Goal: Find specific page/section: Find specific page/section

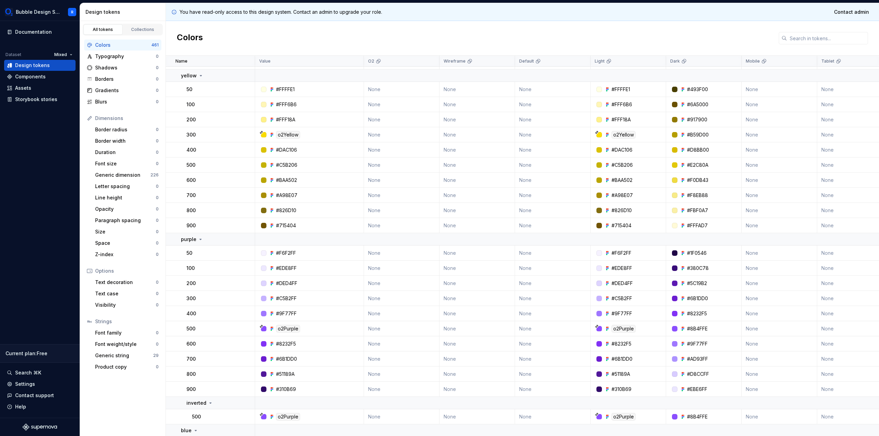
scroll to position [574, 0]
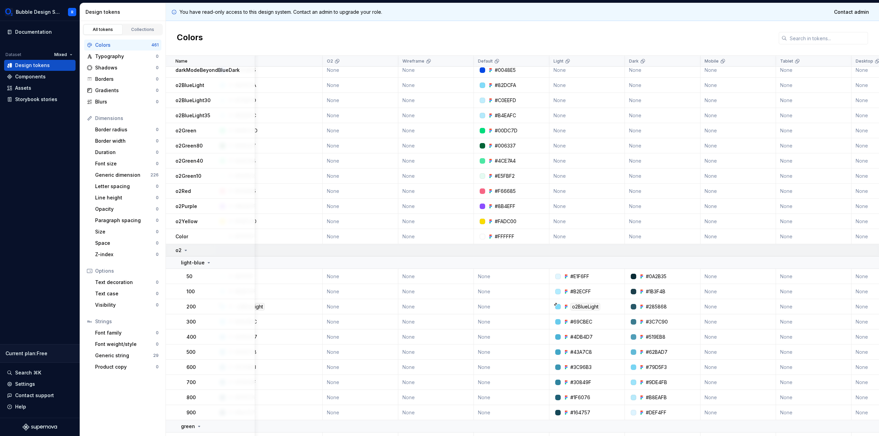
click at [193, 251] on div "o2" at bounding box center [215, 250] width 79 height 7
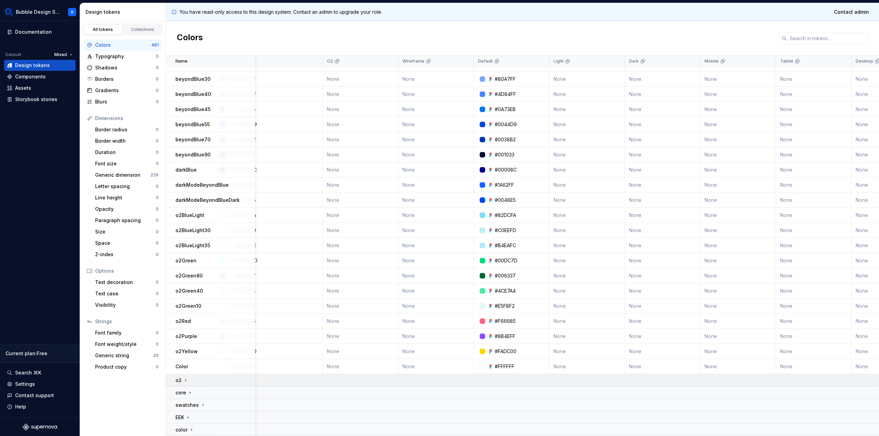
scroll to position [44, 41]
click at [203, 378] on div "o2" at bounding box center [215, 379] width 79 height 7
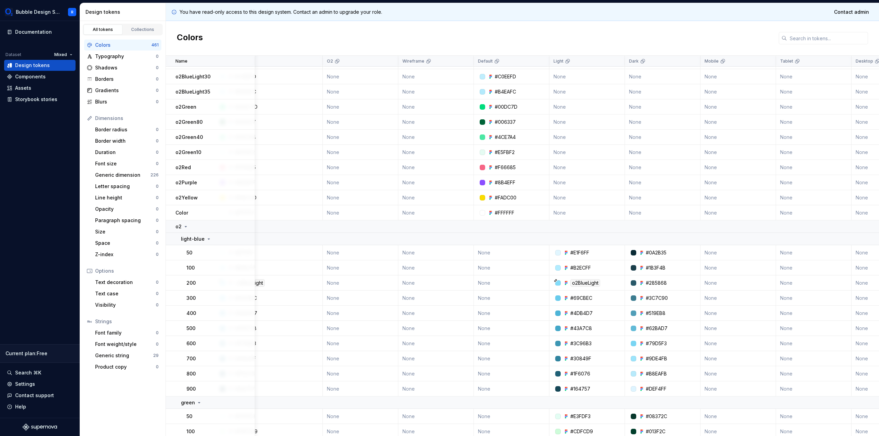
scroll to position [214, 41]
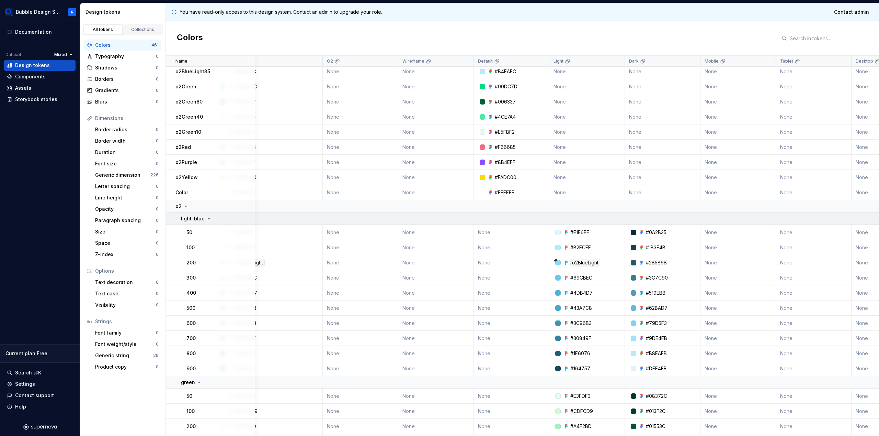
click at [201, 218] on p "light-blue" at bounding box center [193, 218] width 24 height 7
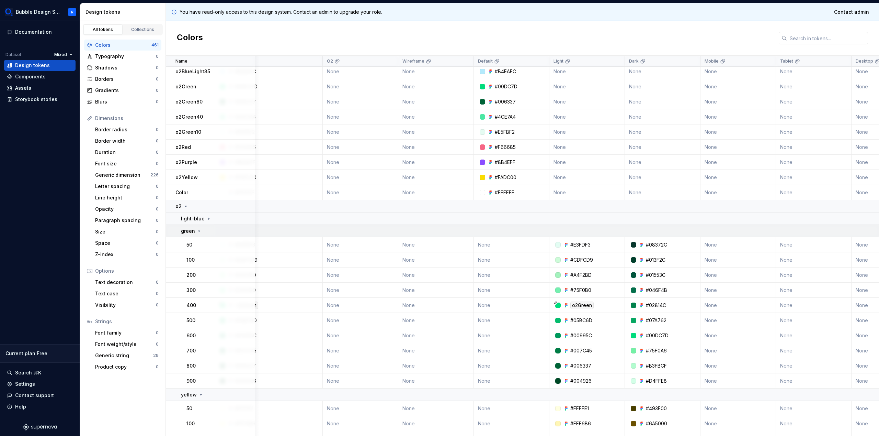
click at [202, 235] on td "green" at bounding box center [210, 231] width 89 height 12
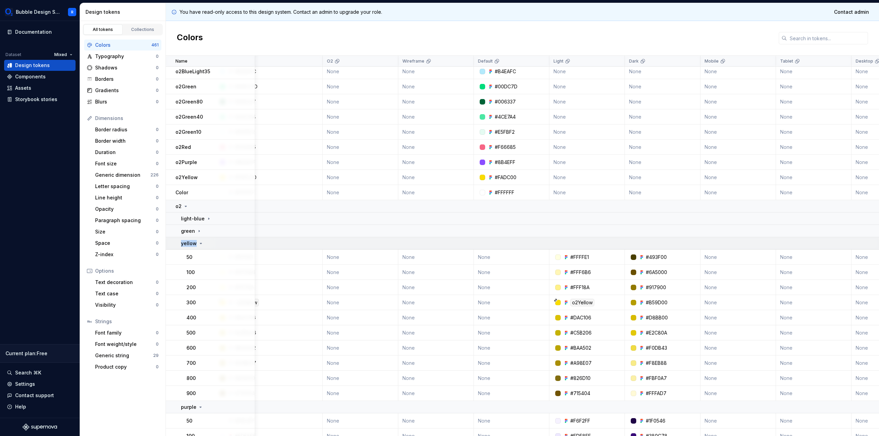
click at [203, 245] on div "yellow" at bounding box center [218, 243] width 74 height 7
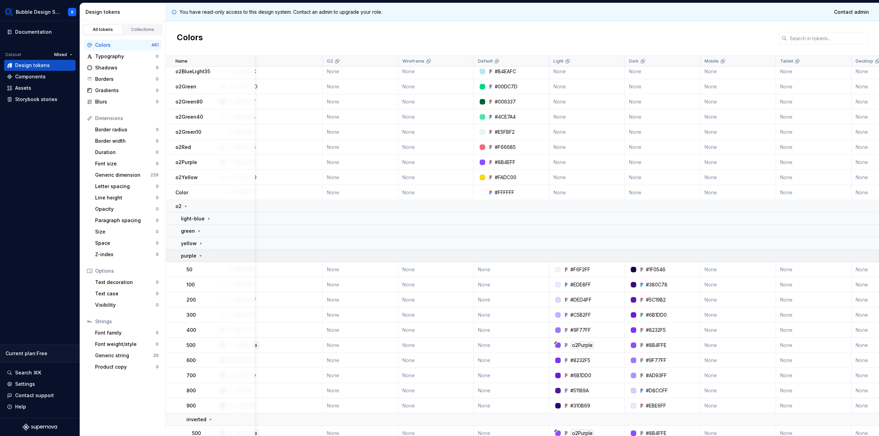
click at [210, 255] on div "purple" at bounding box center [218, 255] width 74 height 7
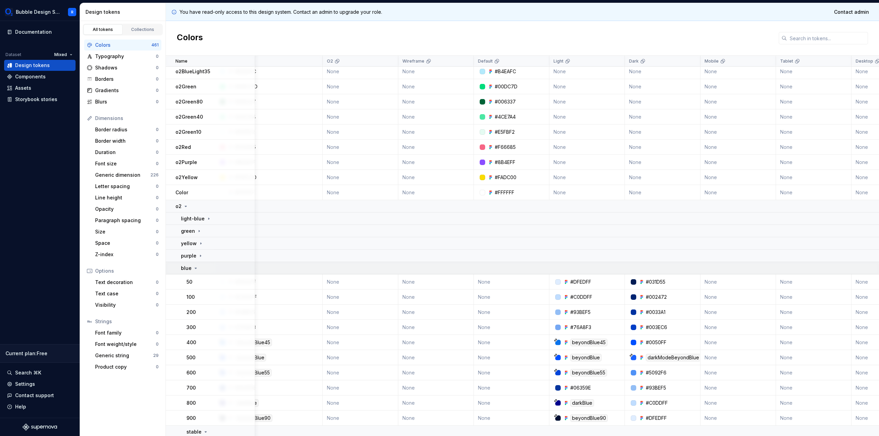
click at [220, 267] on div "blue" at bounding box center [218, 268] width 74 height 7
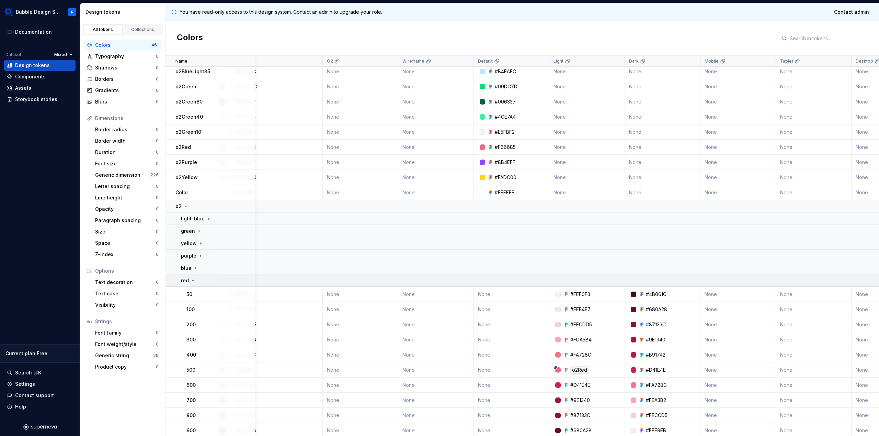
click at [219, 281] on div "red" at bounding box center [218, 280] width 74 height 7
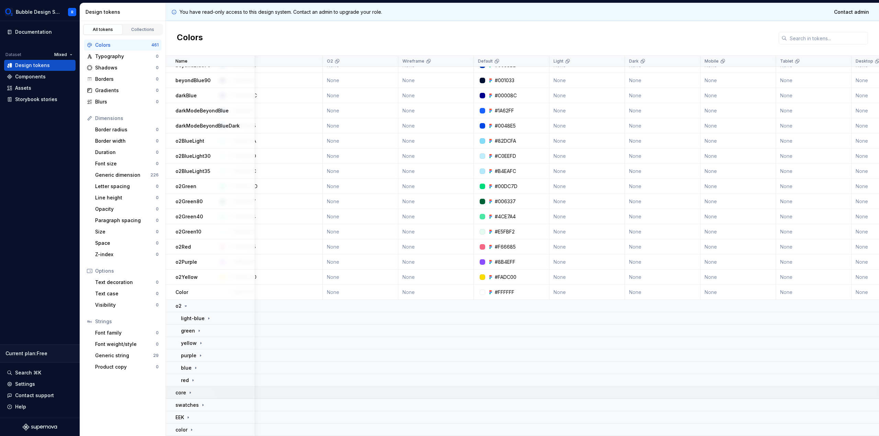
click at [213, 389] on div "core" at bounding box center [215, 392] width 79 height 7
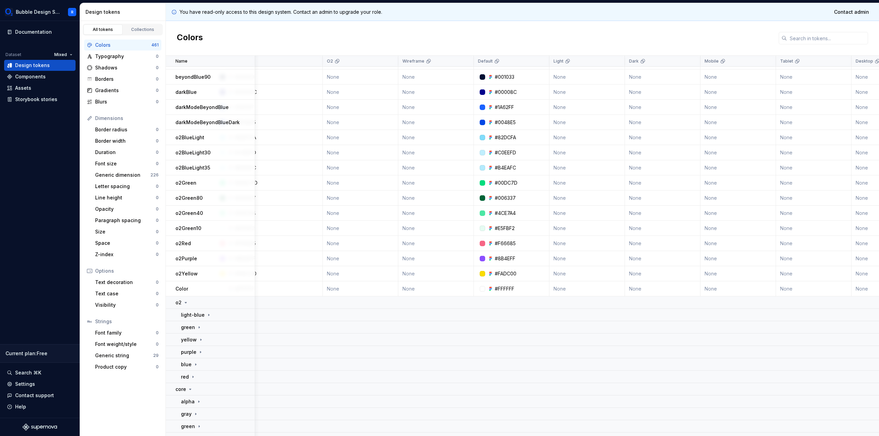
scroll to position [180, 41]
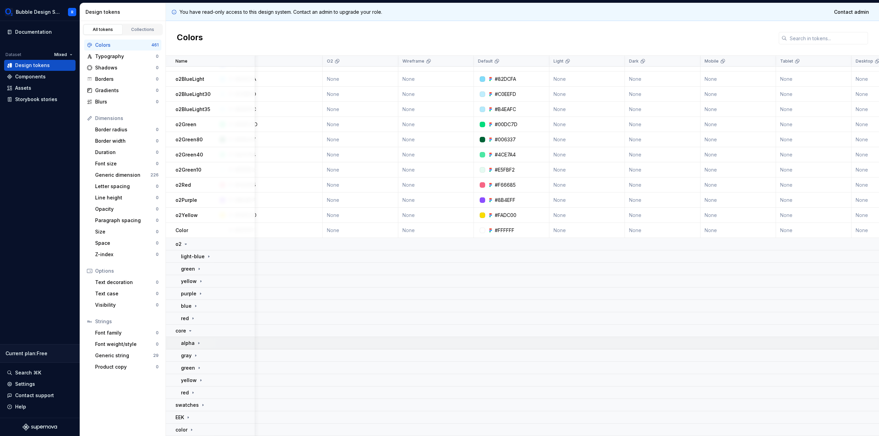
click at [224, 339] on div "alpha" at bounding box center [218, 342] width 74 height 7
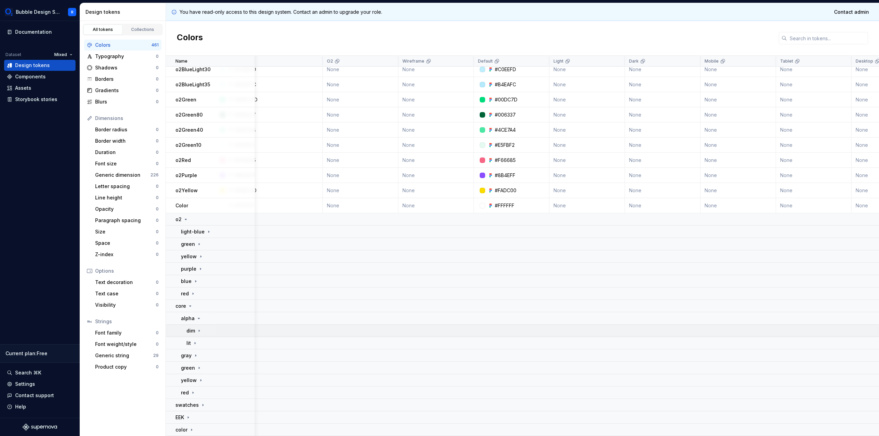
click at [225, 327] on div "dim" at bounding box center [221, 330] width 68 height 7
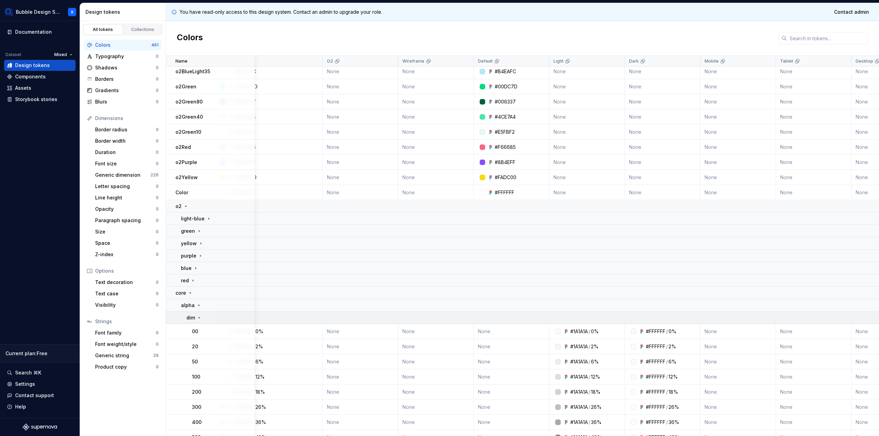
click at [229, 322] on td "dim" at bounding box center [210, 317] width 89 height 12
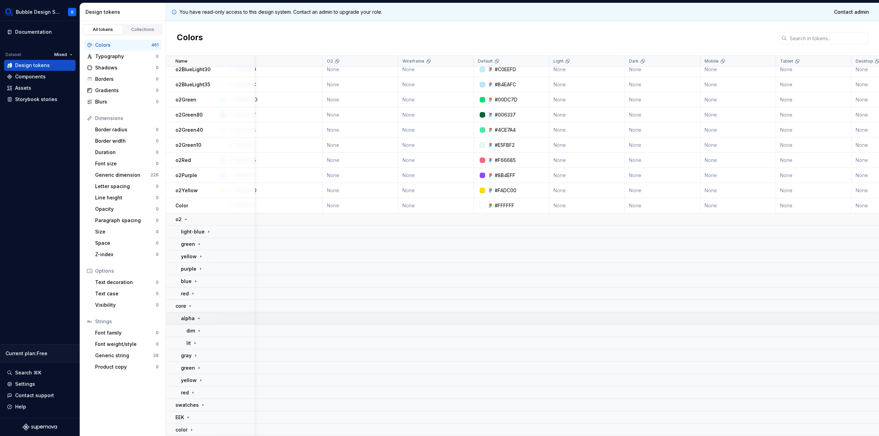
click at [227, 315] on div "alpha" at bounding box center [218, 318] width 74 height 7
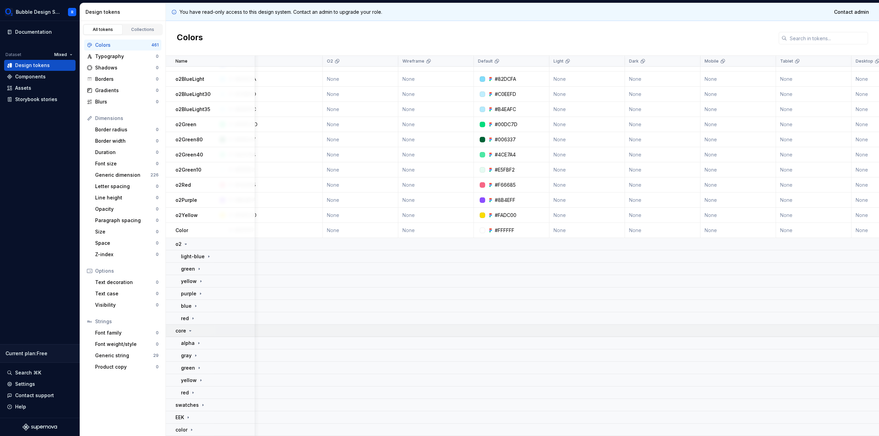
click at [222, 328] on div "core" at bounding box center [215, 330] width 79 height 7
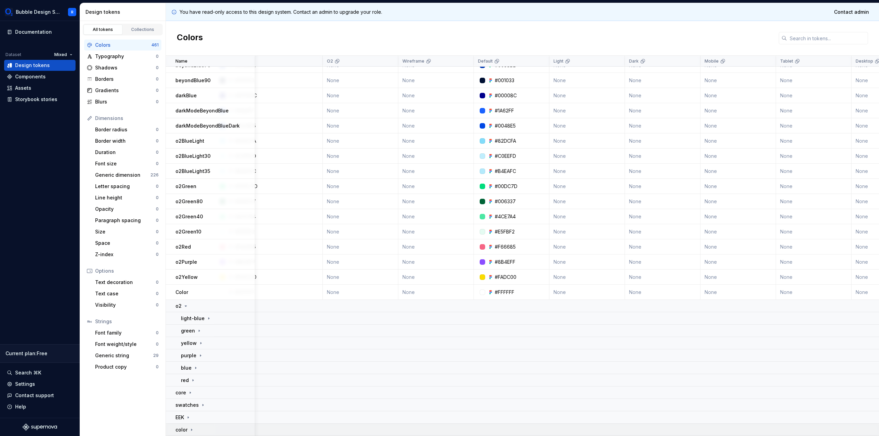
click at [215, 430] on td "color" at bounding box center [210, 429] width 89 height 12
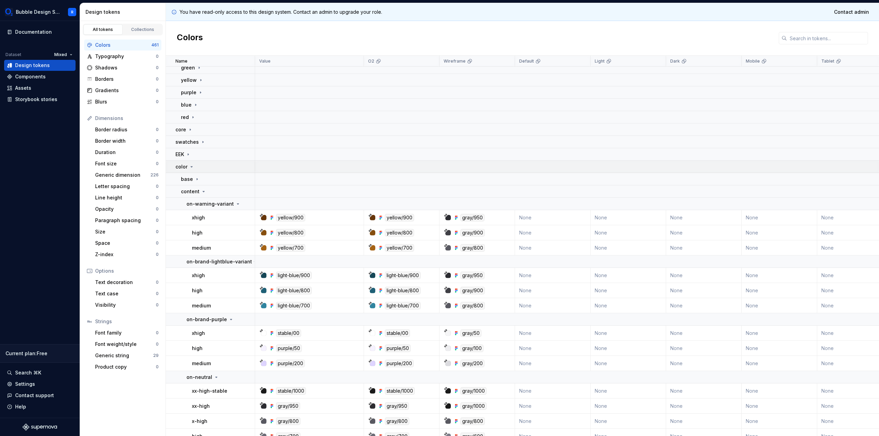
scroll to position [341, 0]
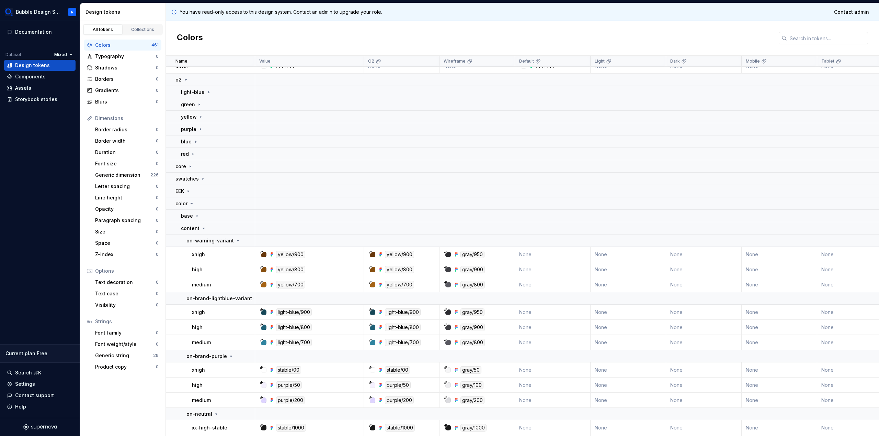
click at [635, 35] on div "Colors" at bounding box center [522, 38] width 713 height 35
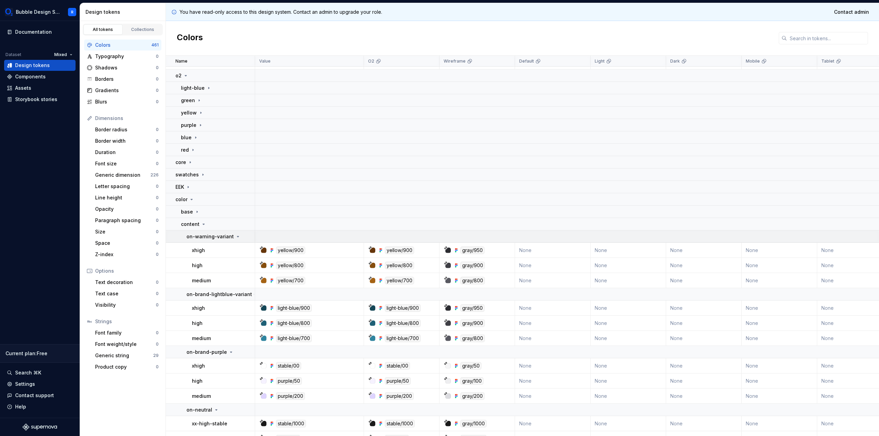
scroll to position [346, 0]
drag, startPoint x: 203, startPoint y: 236, endPoint x: 204, endPoint y: 232, distance: 4.2
click at [203, 236] on p "on-warning-variant" at bounding box center [210, 235] width 47 height 7
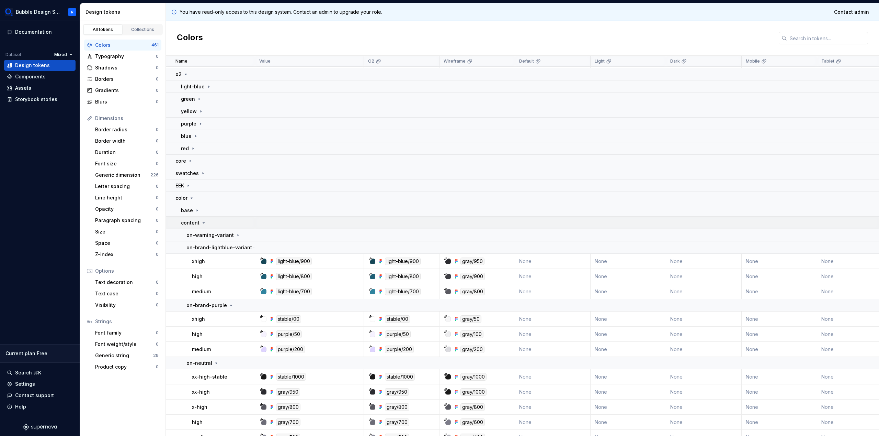
click at [204, 225] on icon at bounding box center [203, 222] width 5 height 5
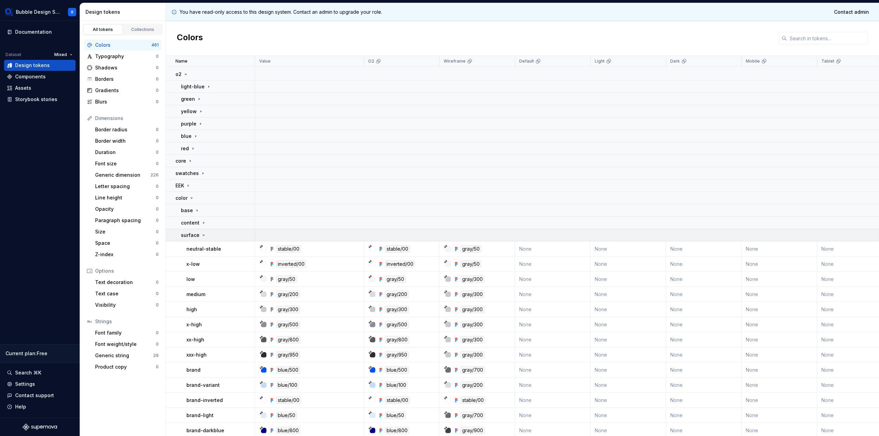
click at [194, 233] on p "surface" at bounding box center [190, 235] width 19 height 7
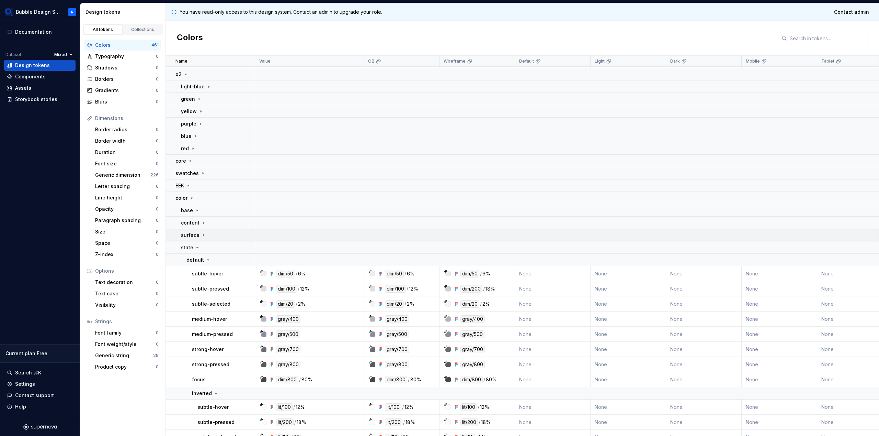
click at [203, 235] on icon at bounding box center [203, 234] width 5 height 5
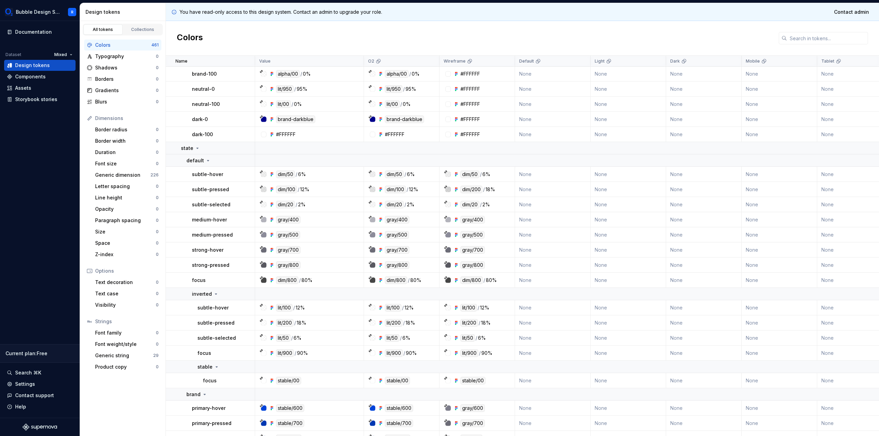
scroll to position [1226, 0]
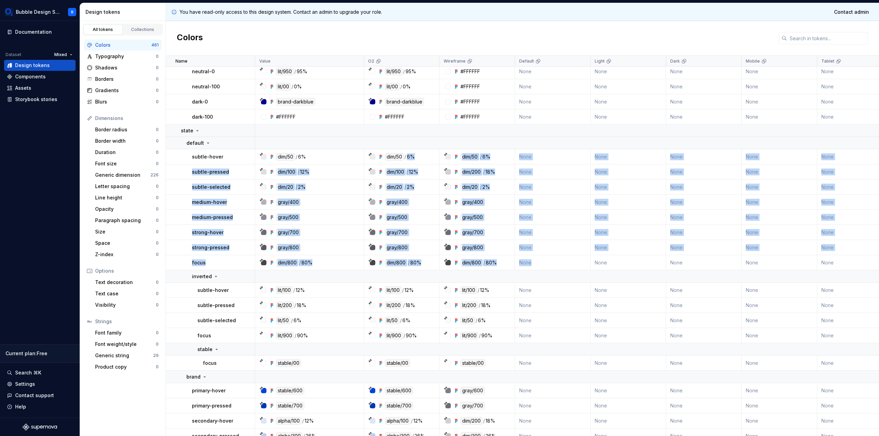
drag, startPoint x: 438, startPoint y: 152, endPoint x: 532, endPoint y: 268, distance: 149.7
click at [520, 269] on tbody "43 #F0F4FF #F0F4FF #FFFFFF None None None None None None None None Brand None […" at bounding box center [752, 33] width 1172 height 2385
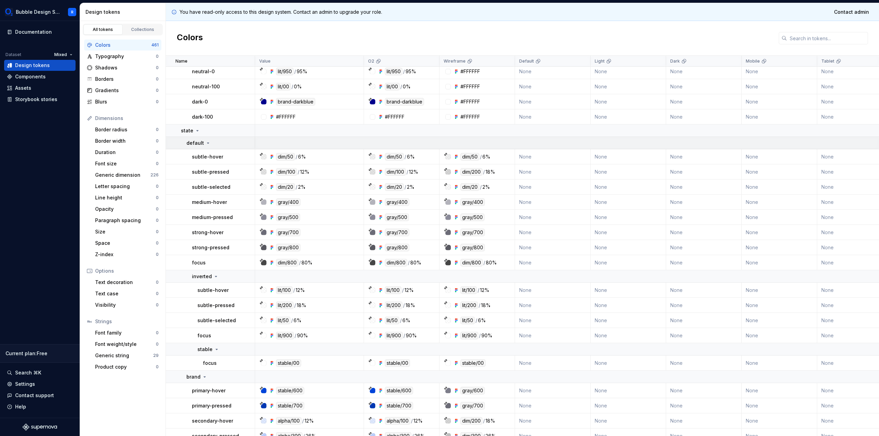
click at [550, 137] on td at bounding box center [796, 143] width 1082 height 12
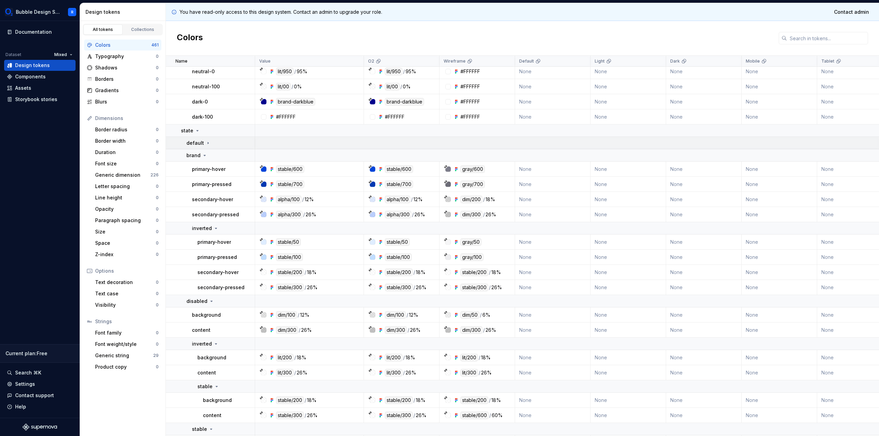
click at [549, 139] on td at bounding box center [796, 143] width 1082 height 12
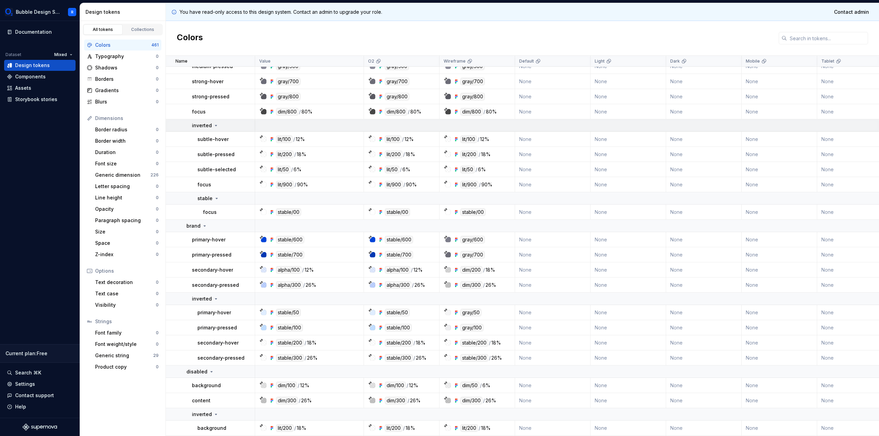
scroll to position [1311, 0]
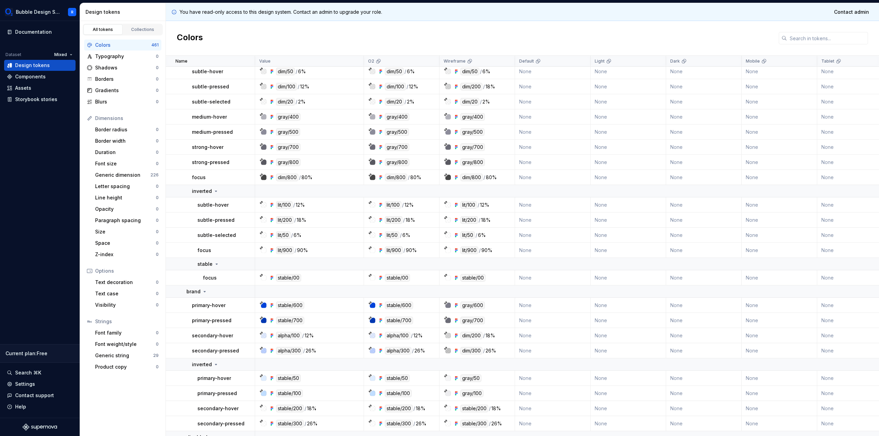
click at [396, 276] on div "stable/00" at bounding box center [397, 278] width 25 height 8
click at [398, 277] on div "stable/00" at bounding box center [397, 278] width 25 height 8
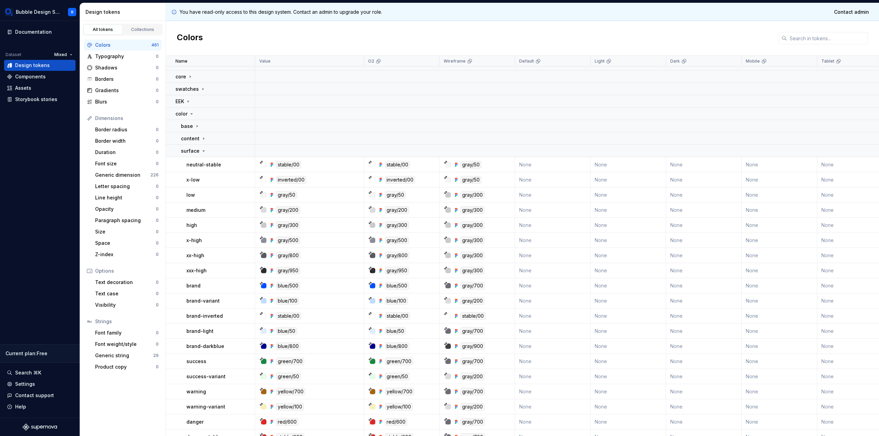
scroll to position [368, 0]
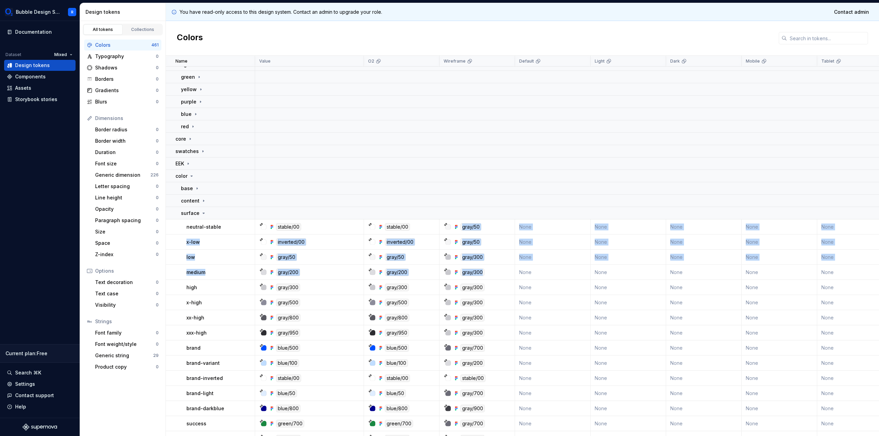
drag, startPoint x: 461, startPoint y: 224, endPoint x: 500, endPoint y: 281, distance: 68.7
click at [502, 281] on td "gray/300" at bounding box center [478, 287] width 76 height 15
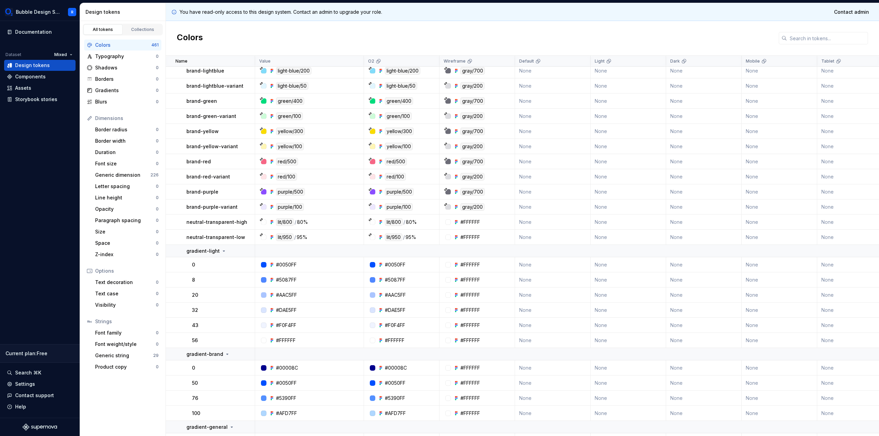
scroll to position [704, 0]
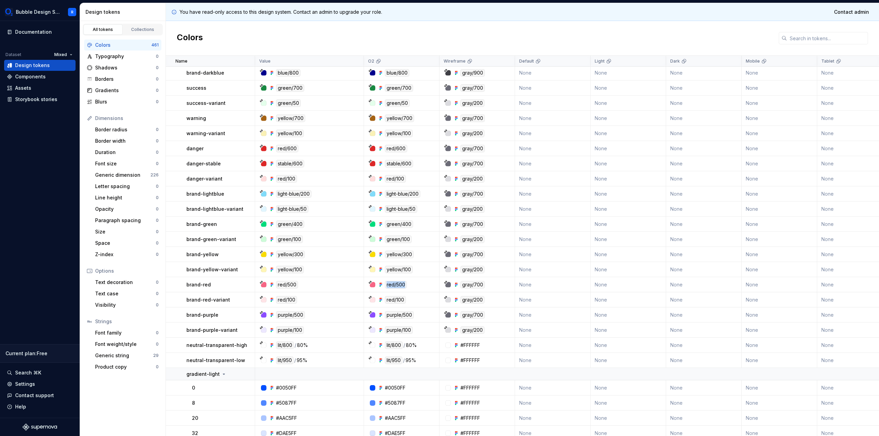
drag, startPoint x: 387, startPoint y: 283, endPoint x: 413, endPoint y: 288, distance: 26.5
click at [413, 288] on div "red/500" at bounding box center [404, 285] width 70 height 8
click at [423, 287] on div "red/500" at bounding box center [404, 285] width 70 height 8
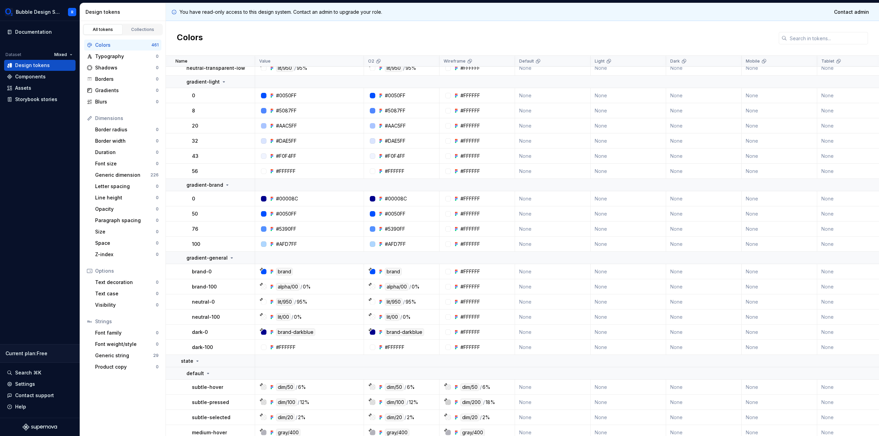
scroll to position [1039, 0]
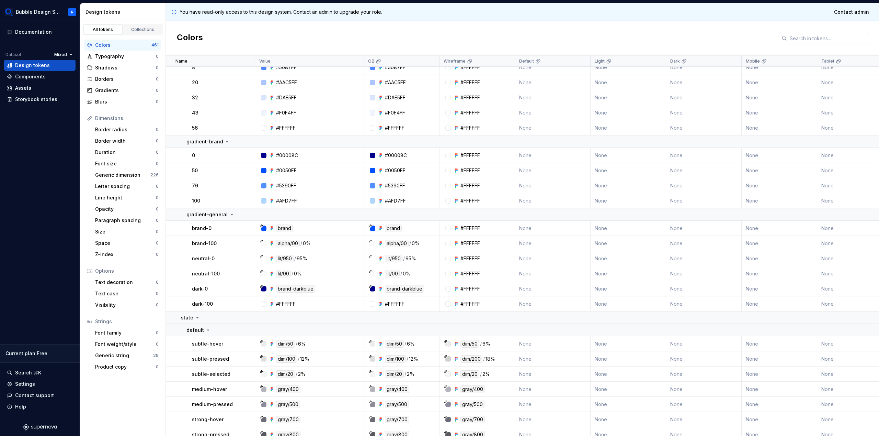
click at [458, 233] on td "#FFFFFF" at bounding box center [478, 228] width 76 height 15
drag, startPoint x: 472, startPoint y: 250, endPoint x: 449, endPoint y: 285, distance: 42.0
click at [470, 269] on tbody "brand-yellow yellow/300 yellow/300 gray/700 None None None None None None None …" at bounding box center [752, 220] width 1172 height 2385
drag, startPoint x: 449, startPoint y: 285, endPoint x: 491, endPoint y: 319, distance: 54.2
click at [486, 318] on tbody "brand-yellow yellow/300 yellow/300 gray/700 None None None None None None None …" at bounding box center [752, 220] width 1172 height 2385
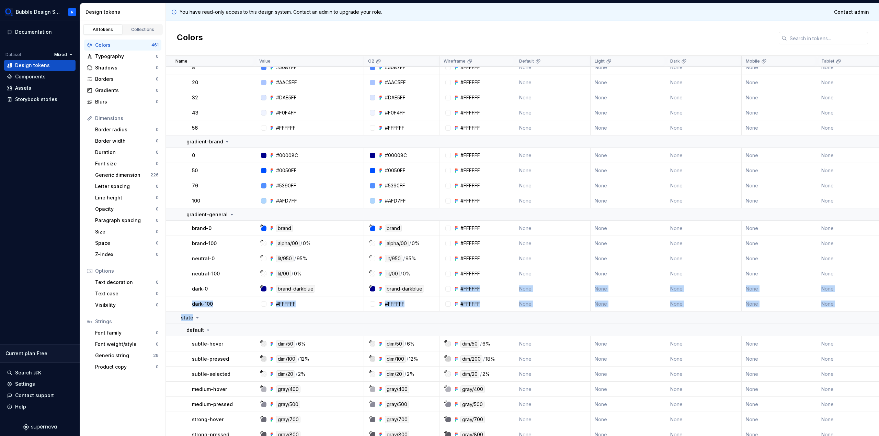
click at [510, 306] on div "#FFFFFF" at bounding box center [479, 303] width 70 height 7
click at [508, 312] on td at bounding box center [796, 317] width 1082 height 12
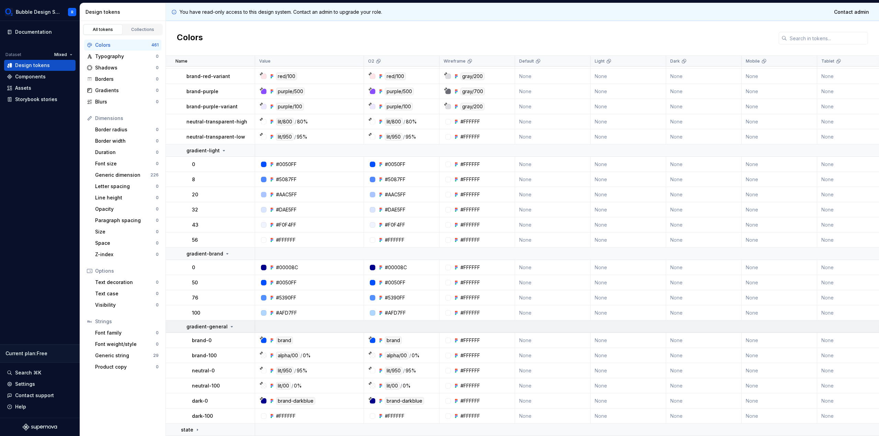
click at [505, 320] on td at bounding box center [796, 326] width 1082 height 12
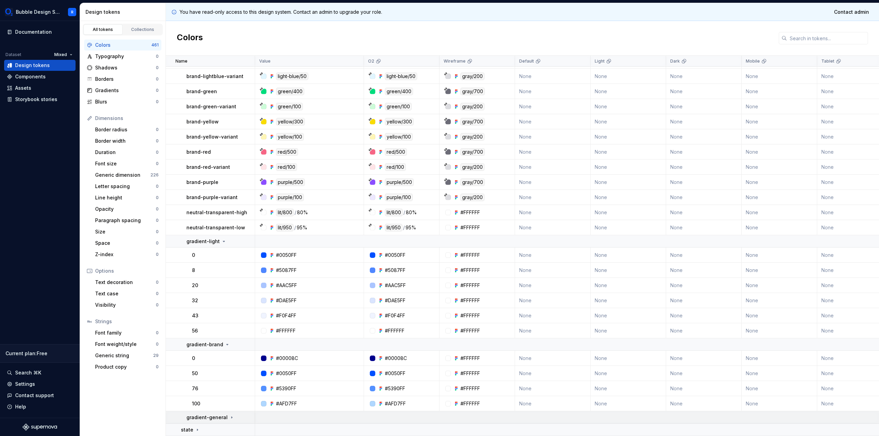
click at [295, 413] on td at bounding box center [796, 417] width 1082 height 12
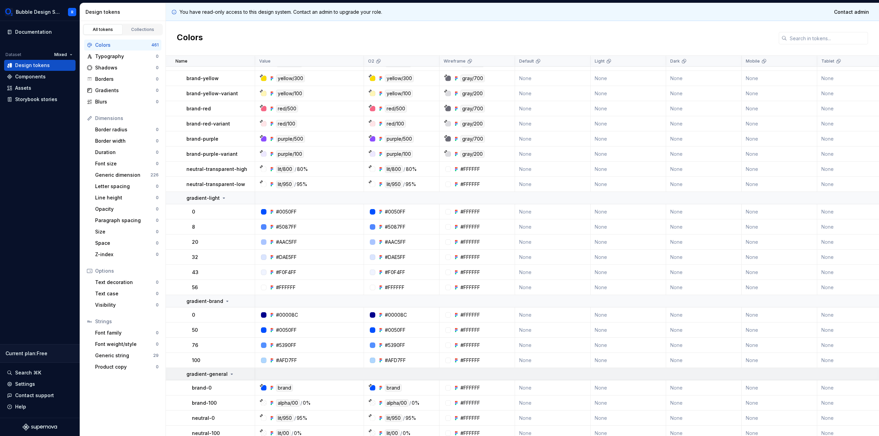
scroll to position [930, 0]
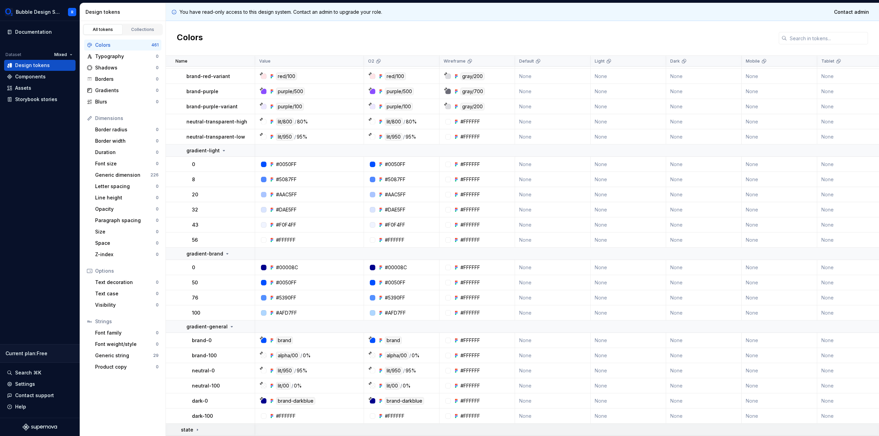
click at [211, 427] on div "state" at bounding box center [218, 429] width 74 height 7
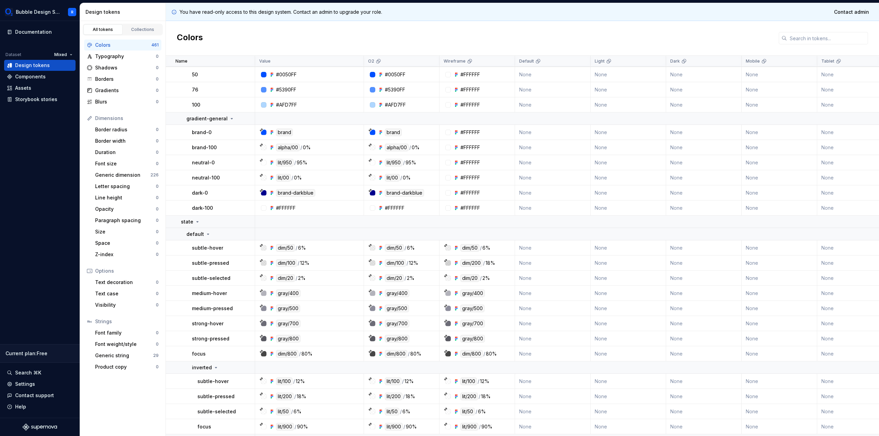
scroll to position [1186, 0]
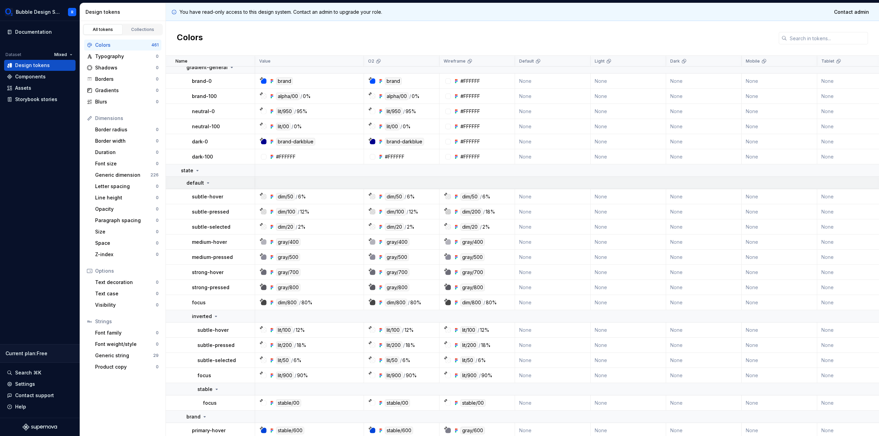
click at [222, 180] on div "default" at bounding box center [221, 182] width 68 height 7
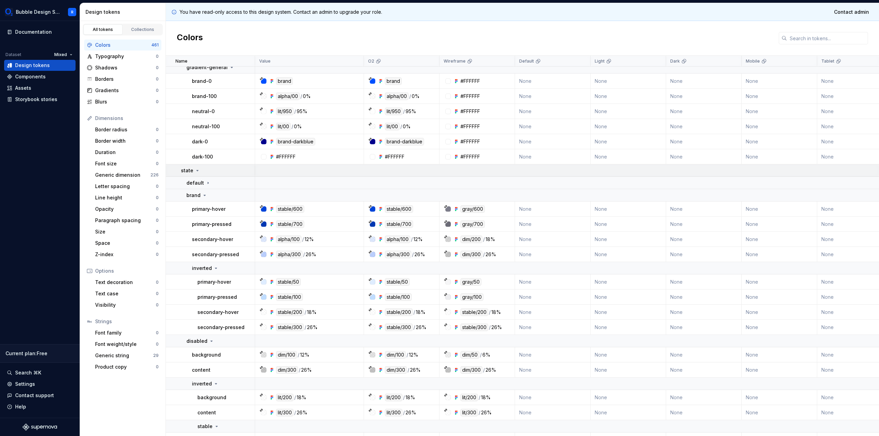
click at [226, 175] on td "state" at bounding box center [210, 170] width 89 height 12
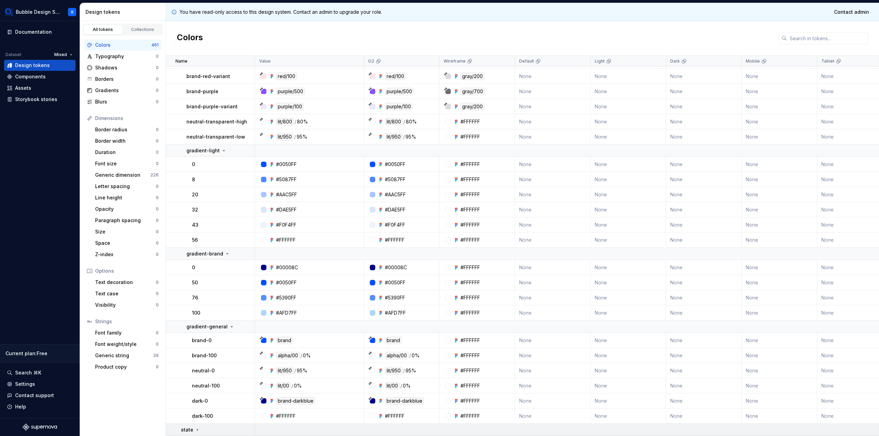
scroll to position [930, 0]
click at [216, 426] on div "state" at bounding box center [218, 429] width 74 height 7
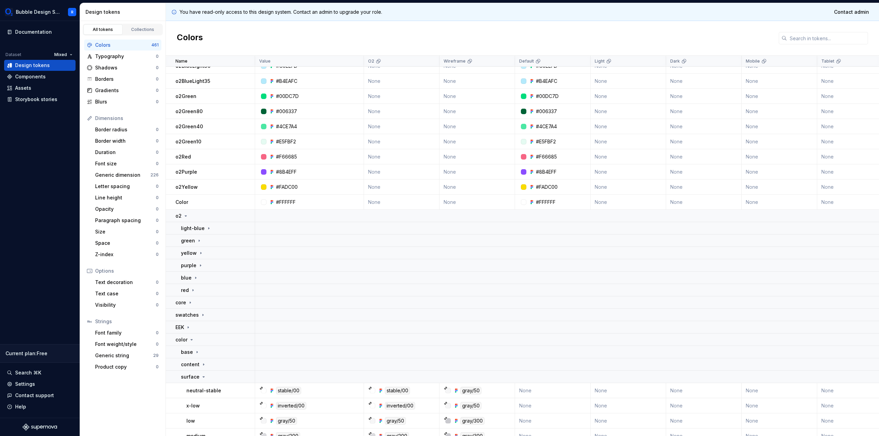
scroll to position [150, 0]
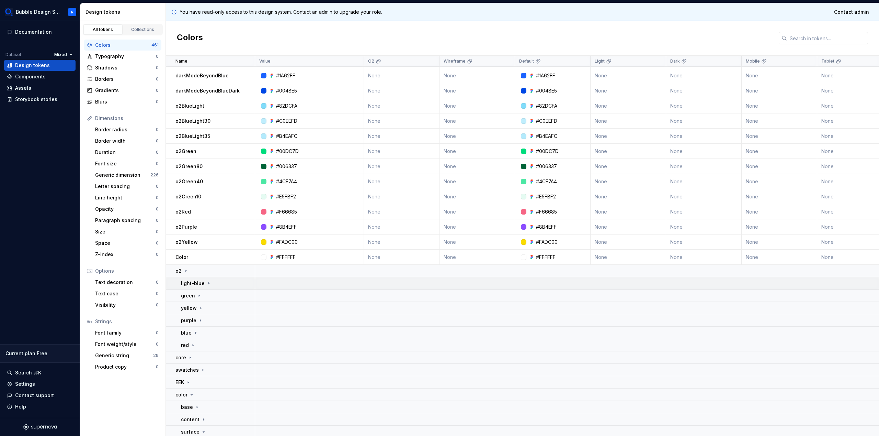
click at [216, 285] on div "light-blue" at bounding box center [218, 283] width 74 height 7
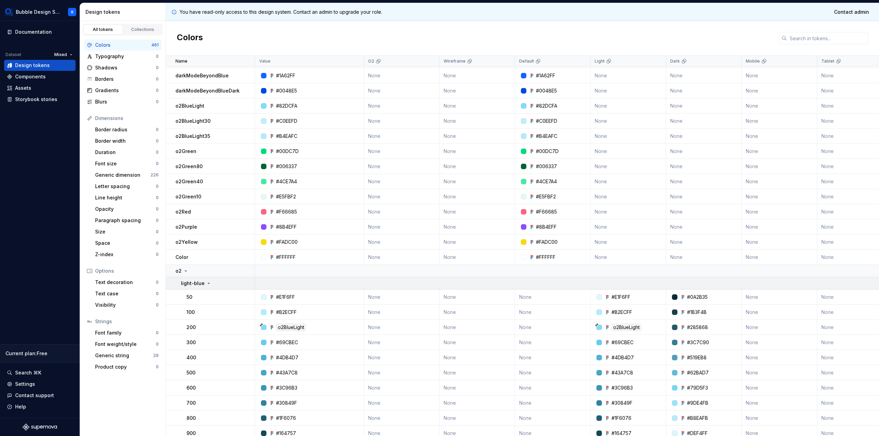
click at [218, 282] on div "light-blue" at bounding box center [218, 283] width 74 height 7
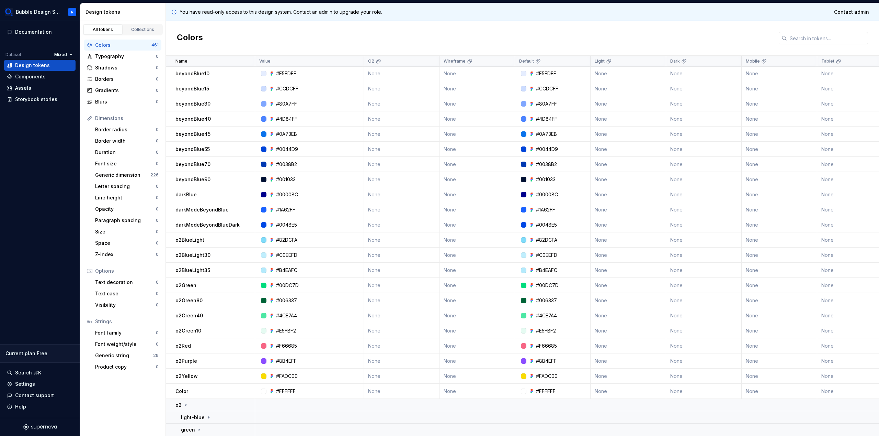
scroll to position [44, 0]
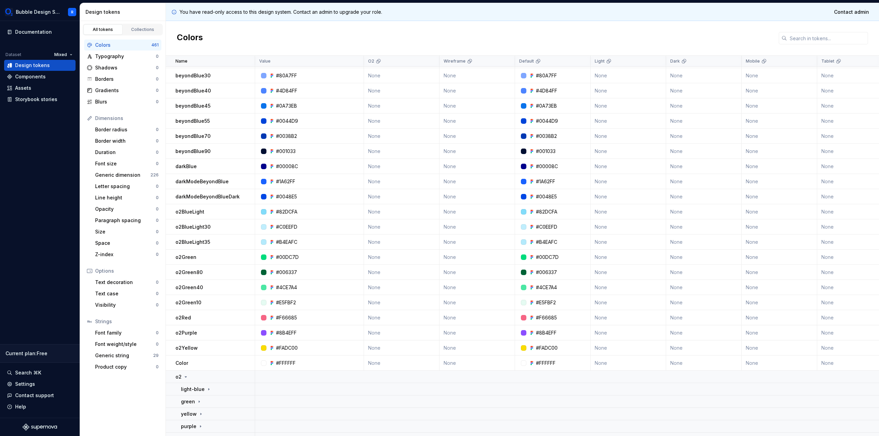
click at [549, 213] on div "#82DCFA" at bounding box center [546, 211] width 21 height 7
click at [563, 209] on div "#82DCFA" at bounding box center [555, 211] width 70 height 7
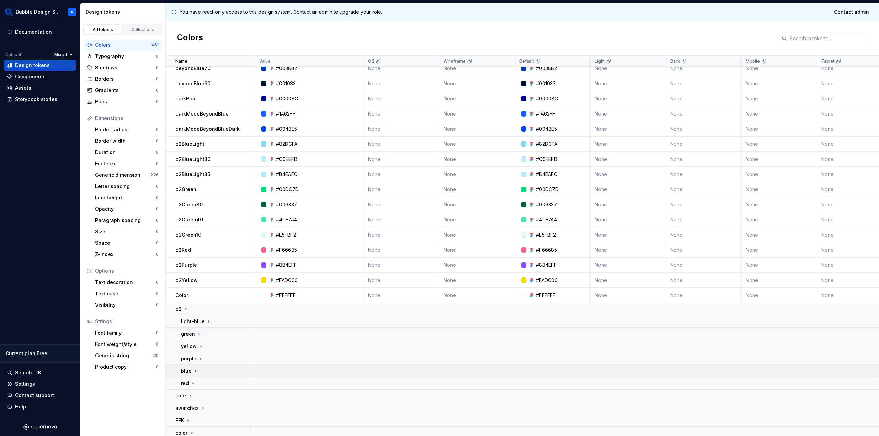
scroll to position [217, 0]
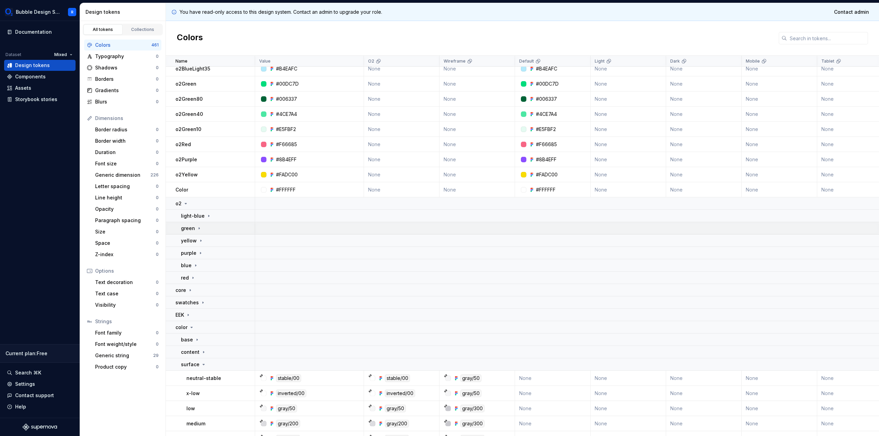
click at [205, 232] on td "green" at bounding box center [210, 228] width 89 height 12
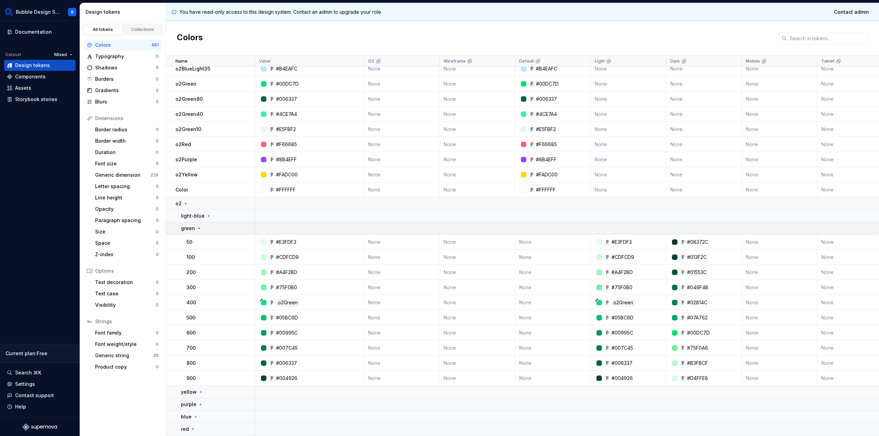
click at [205, 230] on div "green" at bounding box center [218, 228] width 74 height 7
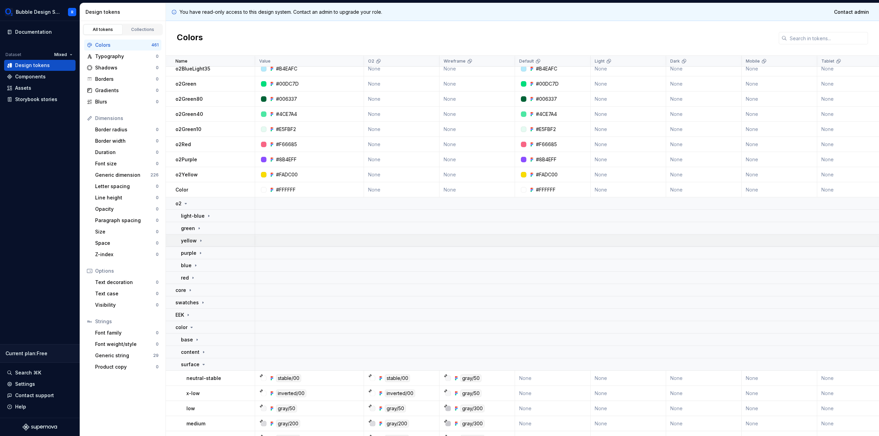
click at [216, 241] on div "yellow" at bounding box center [218, 240] width 74 height 7
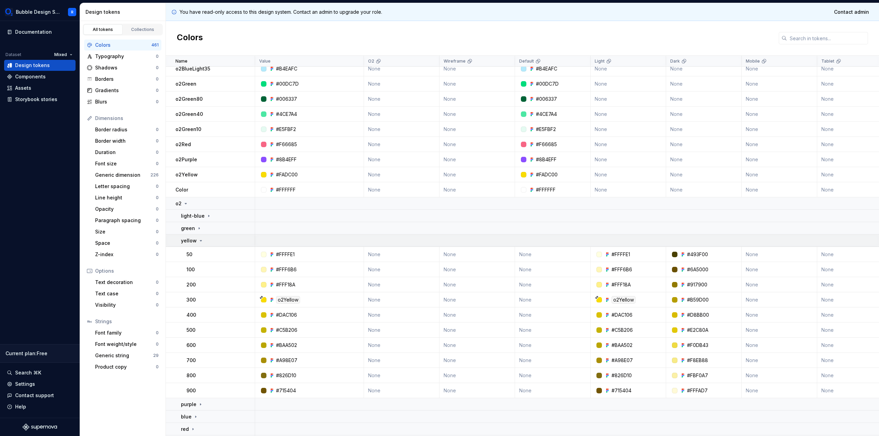
click at [217, 239] on div "yellow" at bounding box center [218, 240] width 74 height 7
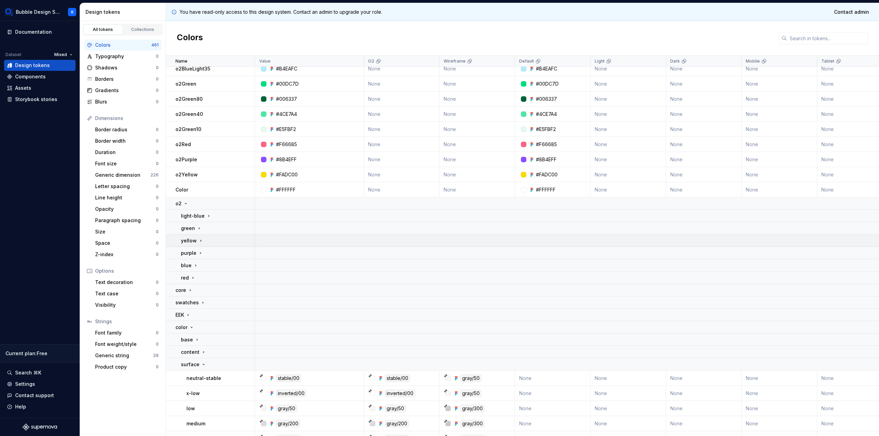
click at [217, 239] on div "yellow" at bounding box center [218, 240] width 74 height 7
